Goal: Check status

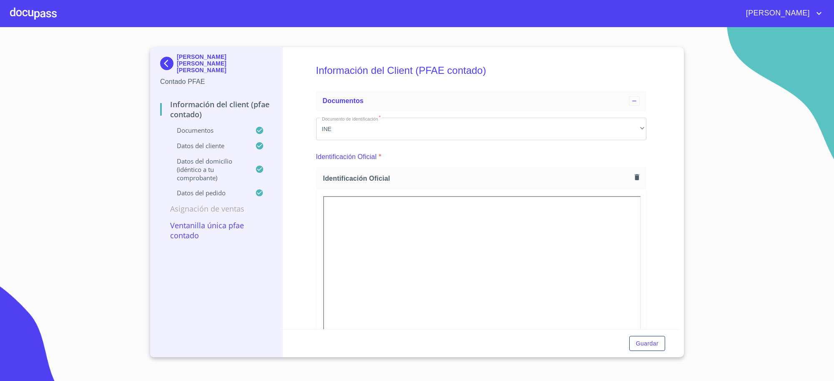
scroll to position [834, 0]
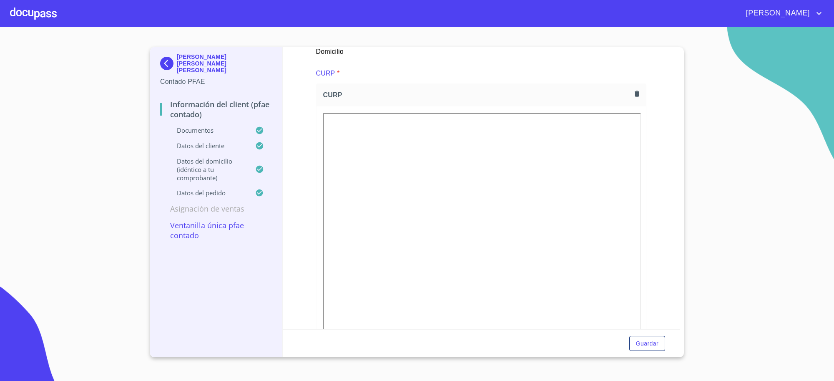
click at [188, 65] on p "[PERSON_NAME] [PERSON_NAME] [PERSON_NAME]" at bounding box center [224, 63] width 95 height 20
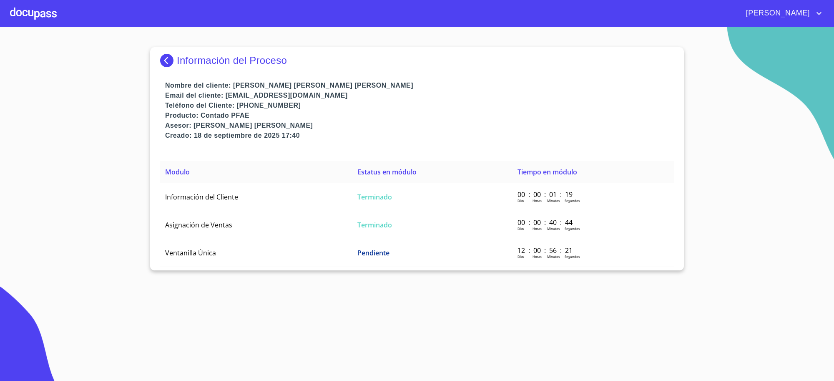
click at [172, 51] on div "Información del Proceso" at bounding box center [417, 63] width 514 height 33
click at [172, 57] on img at bounding box center [168, 60] width 17 height 13
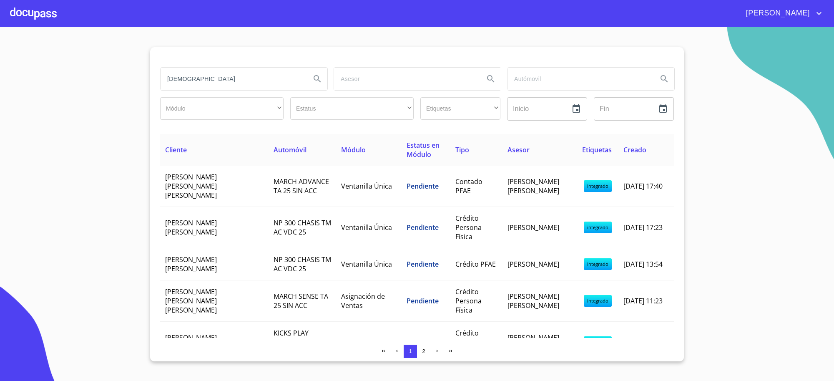
click at [238, 82] on input "[DEMOGRAPHIC_DATA]" at bounding box center [232, 79] width 143 height 23
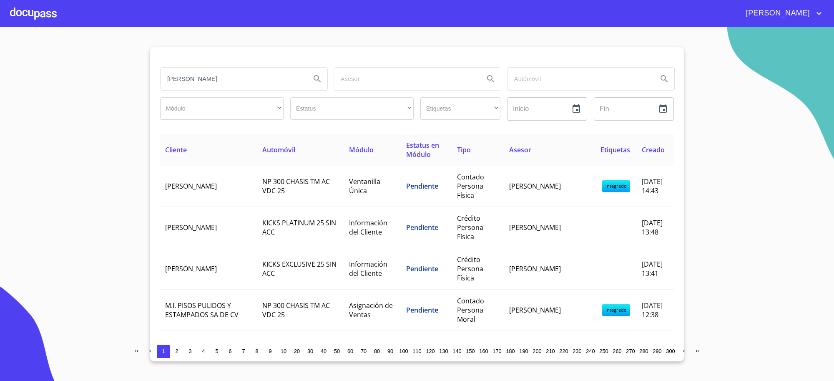
type input "[PERSON_NAME]"
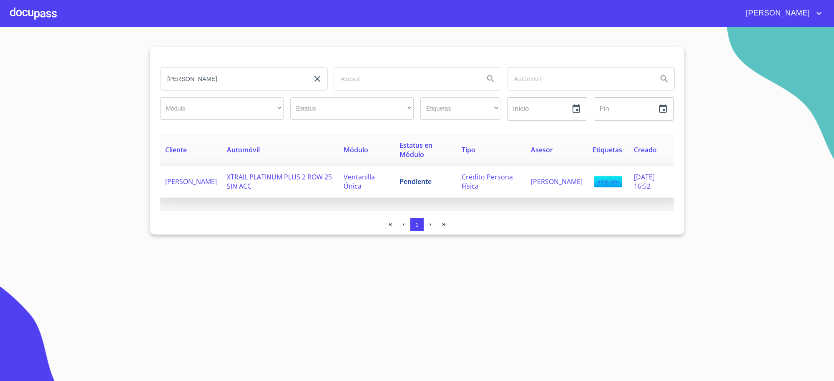
click at [341, 169] on td "Ventanilla Única" at bounding box center [367, 182] width 56 height 32
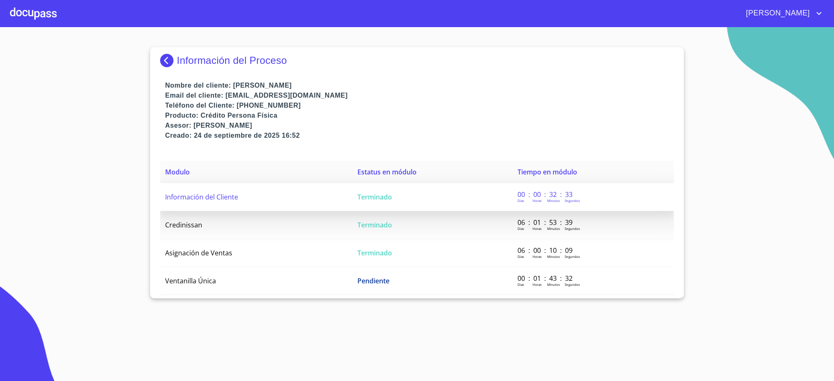
click at [388, 211] on td "Terminado" at bounding box center [432, 197] width 160 height 28
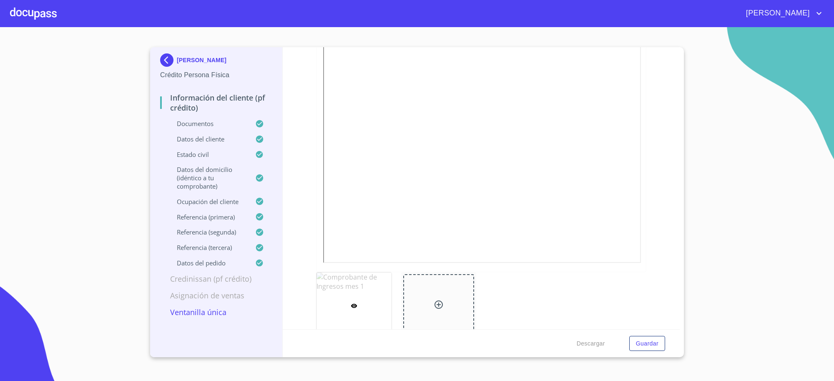
scroll to position [936, 0]
